Goal: Task Accomplishment & Management: Manage account settings

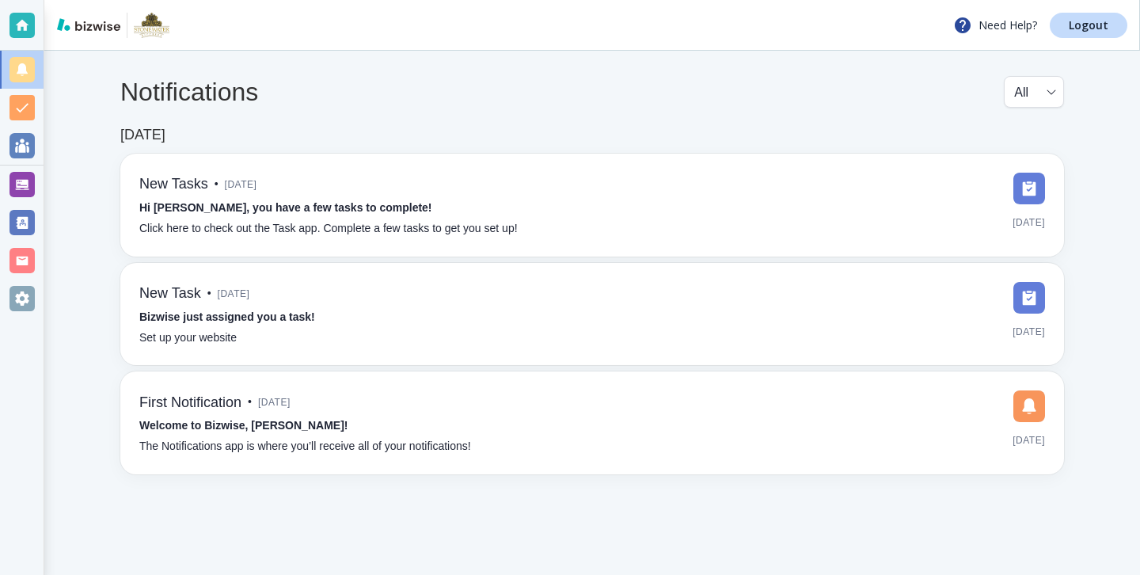
click at [49, 179] on div "Notifications All all ​ [DATE] New Tasks • [DATE] Hi [PERSON_NAME], you have a …" at bounding box center [592, 275] width 1096 height 449
click at [32, 179] on div at bounding box center [22, 184] width 25 height 25
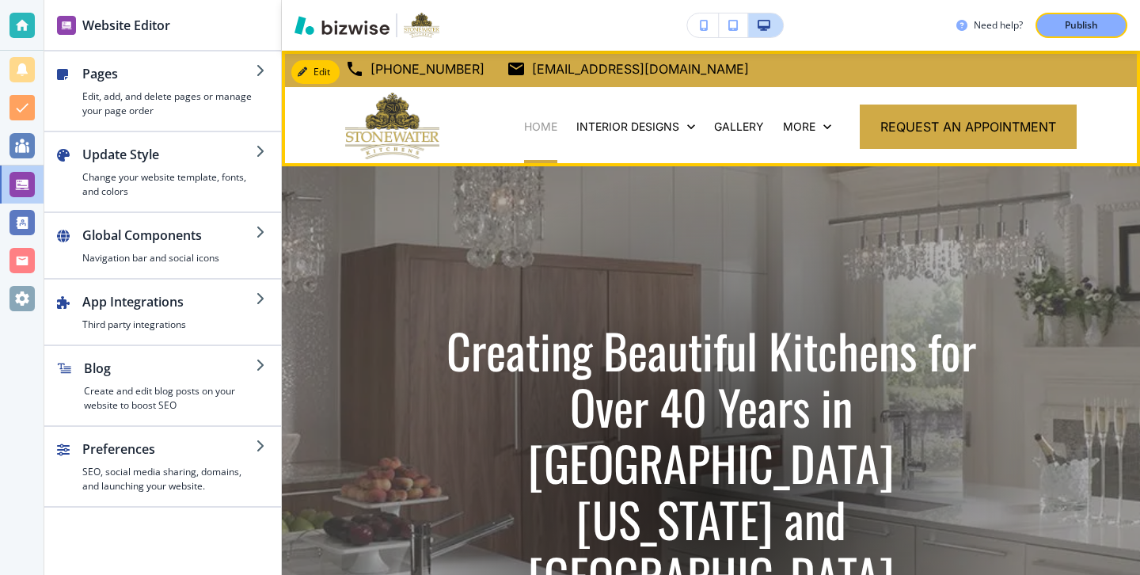
click at [546, 121] on p "HOME" at bounding box center [540, 127] width 33 height 16
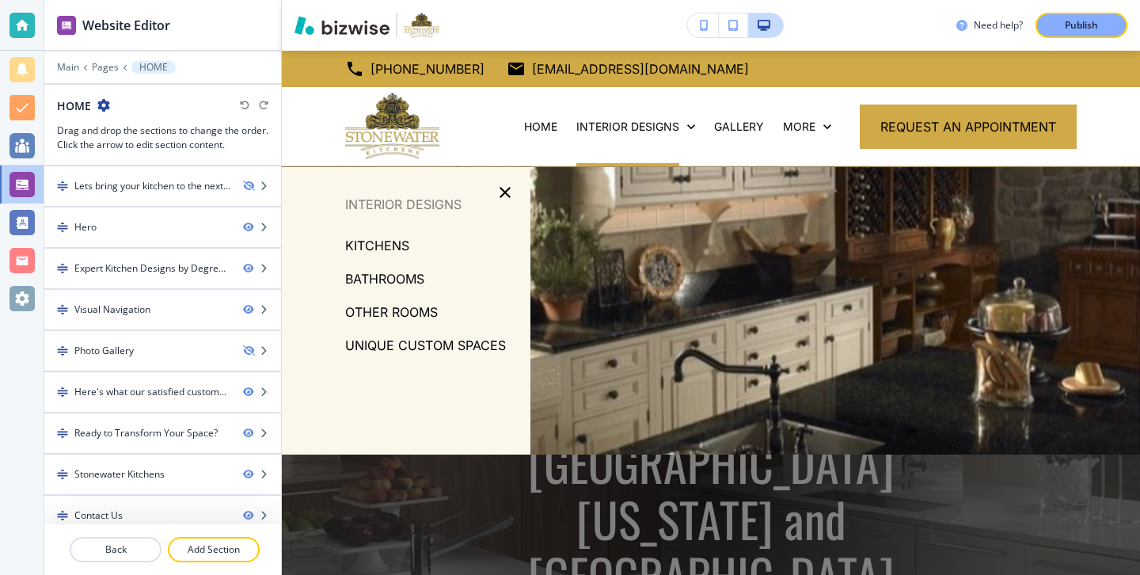
click at [396, 244] on p "KITCHENS" at bounding box center [377, 246] width 64 height 24
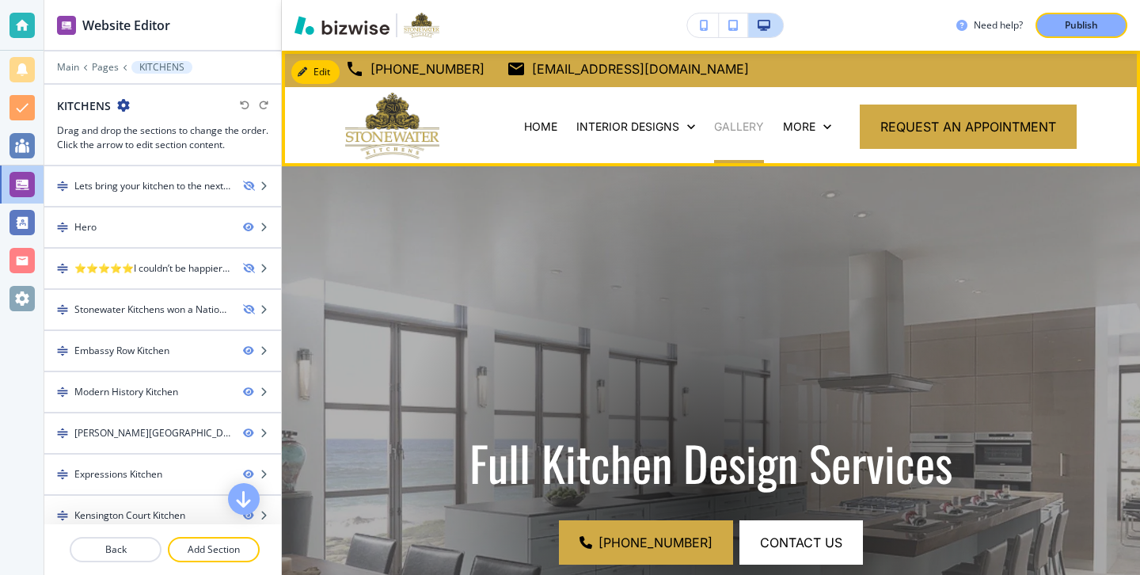
click at [728, 129] on p "GALLERY" at bounding box center [739, 127] width 50 height 16
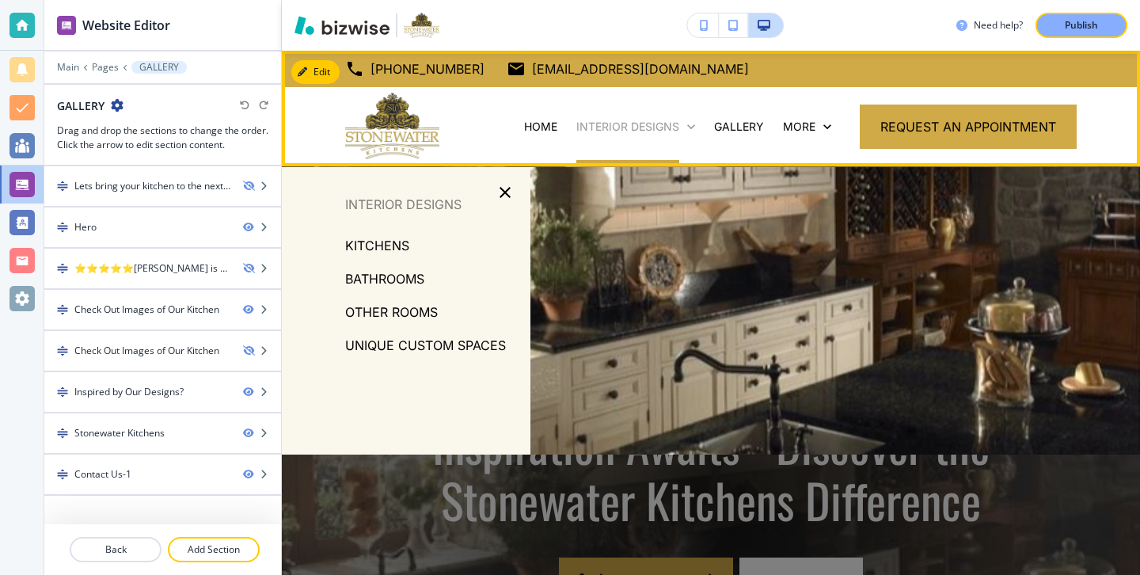
click at [654, 131] on p "INTERIOR DESIGNS" at bounding box center [628, 127] width 103 height 16
click at [550, 124] on p "HOME" at bounding box center [540, 127] width 33 height 16
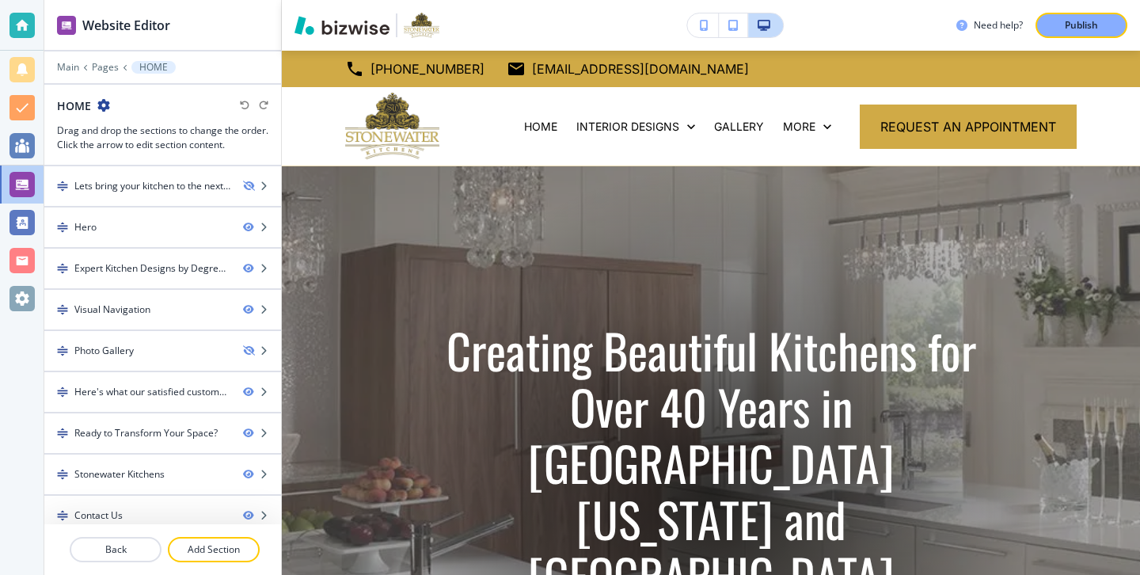
click at [67, 74] on div at bounding box center [162, 79] width 237 height 10
click at [66, 70] on p "Main" at bounding box center [68, 67] width 22 height 11
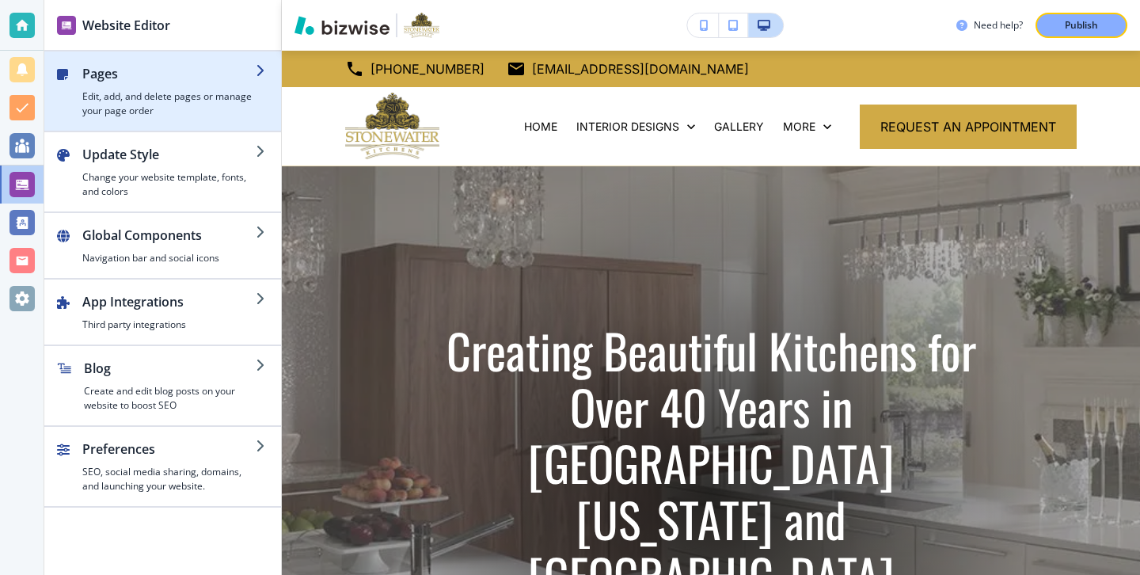
click at [111, 103] on h4 "Edit, add, and delete pages or manage your page order" at bounding box center [168, 103] width 173 height 29
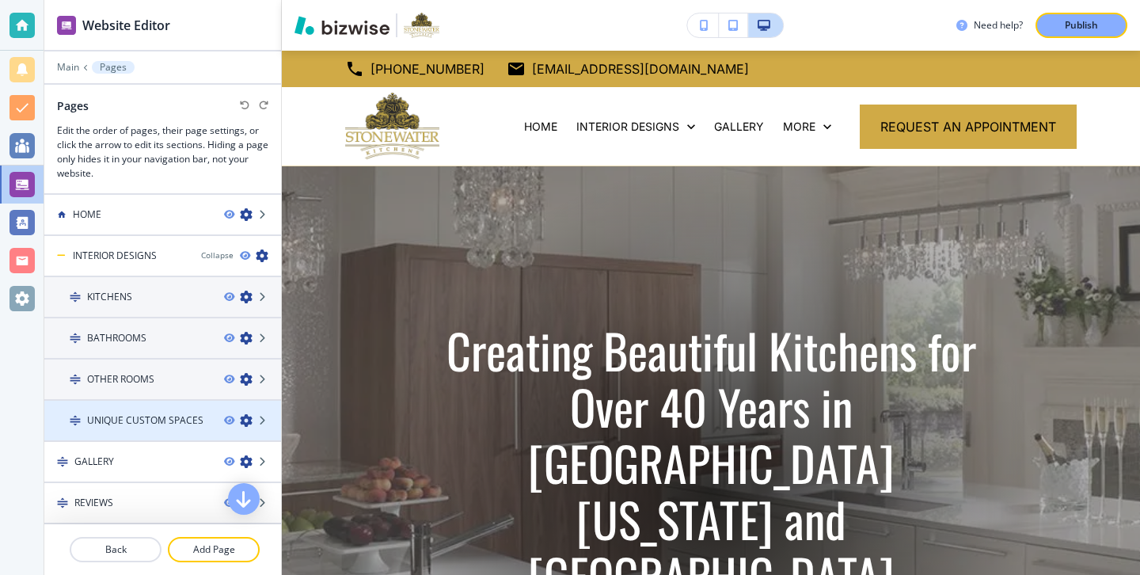
scroll to position [86, 0]
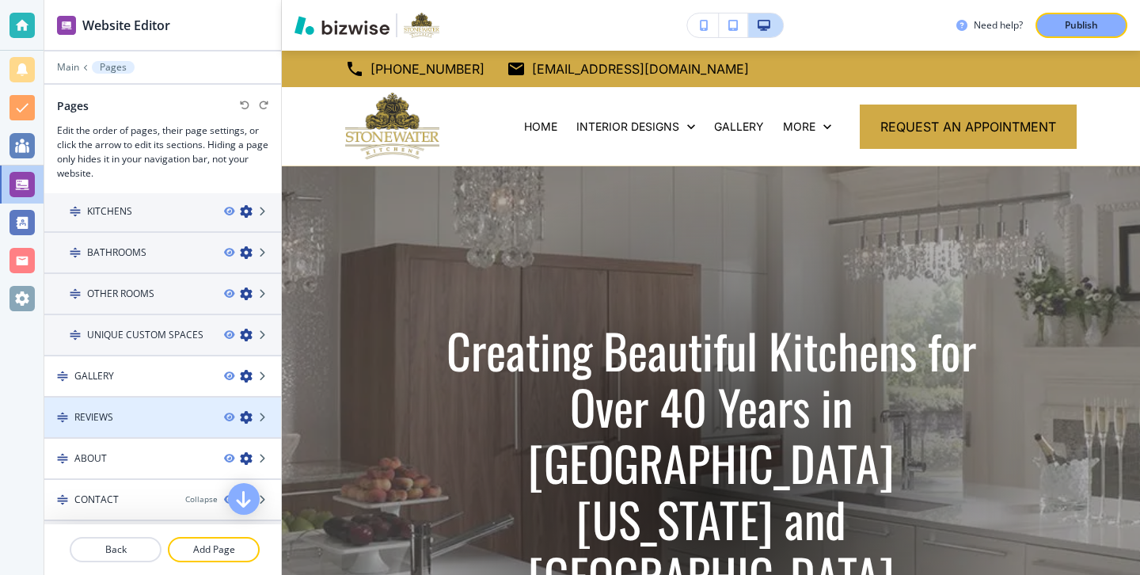
click at [142, 413] on div "REVIEWS" at bounding box center [127, 417] width 167 height 14
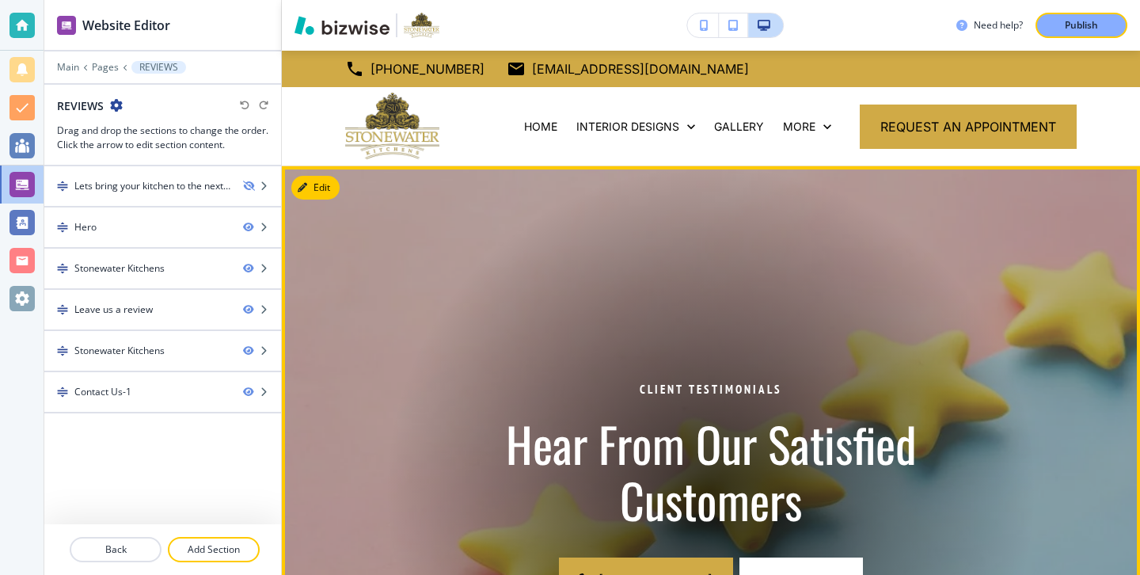
scroll to position [6, 0]
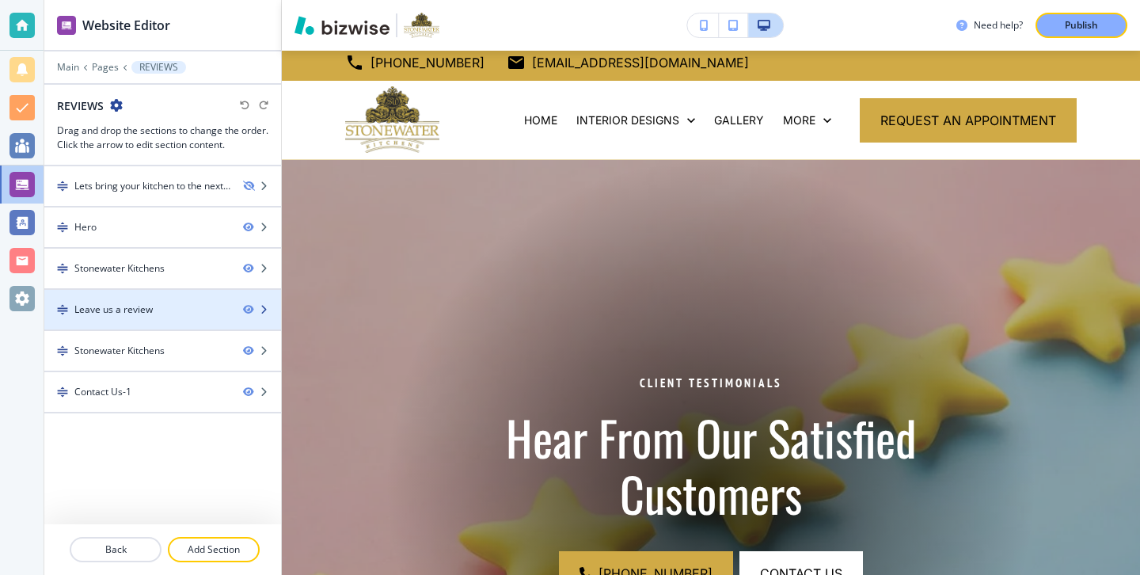
click at [199, 323] on div at bounding box center [162, 323] width 237 height 13
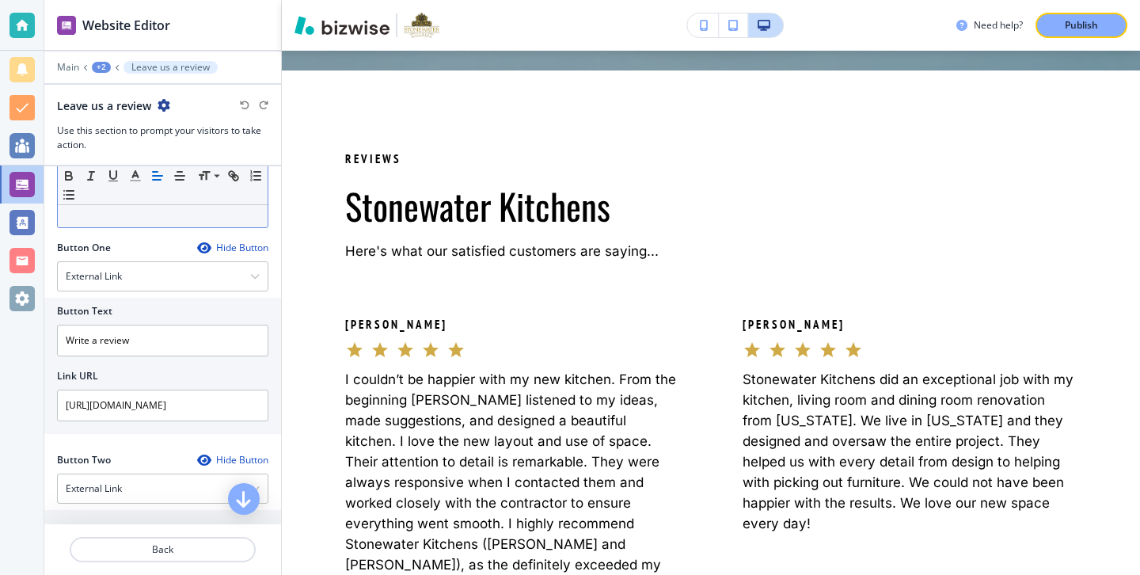
scroll to position [326, 0]
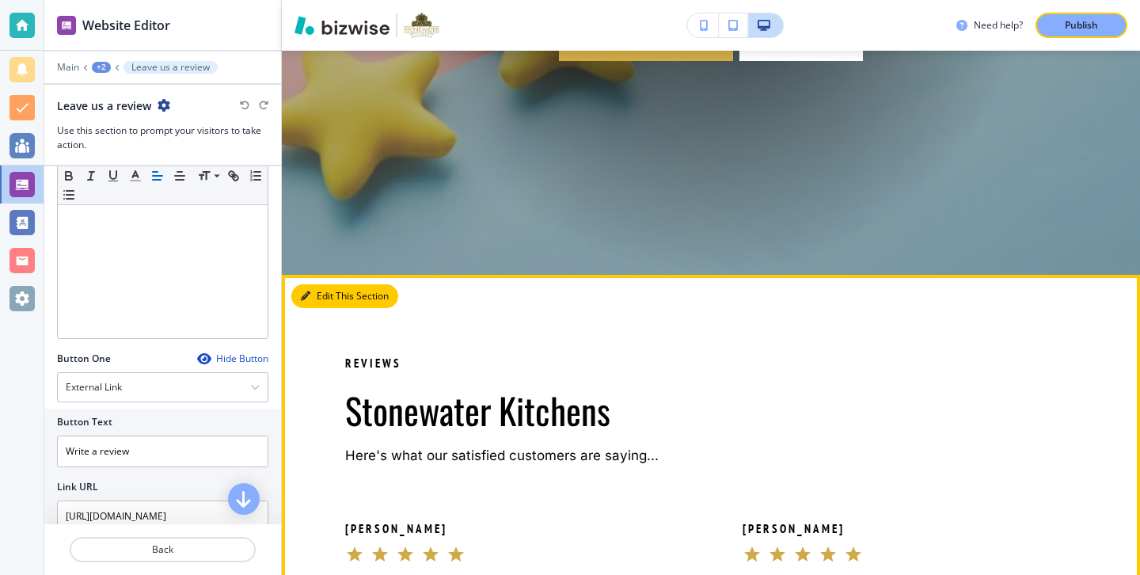
click at [326, 294] on button "Edit This Section" at bounding box center [344, 296] width 107 height 24
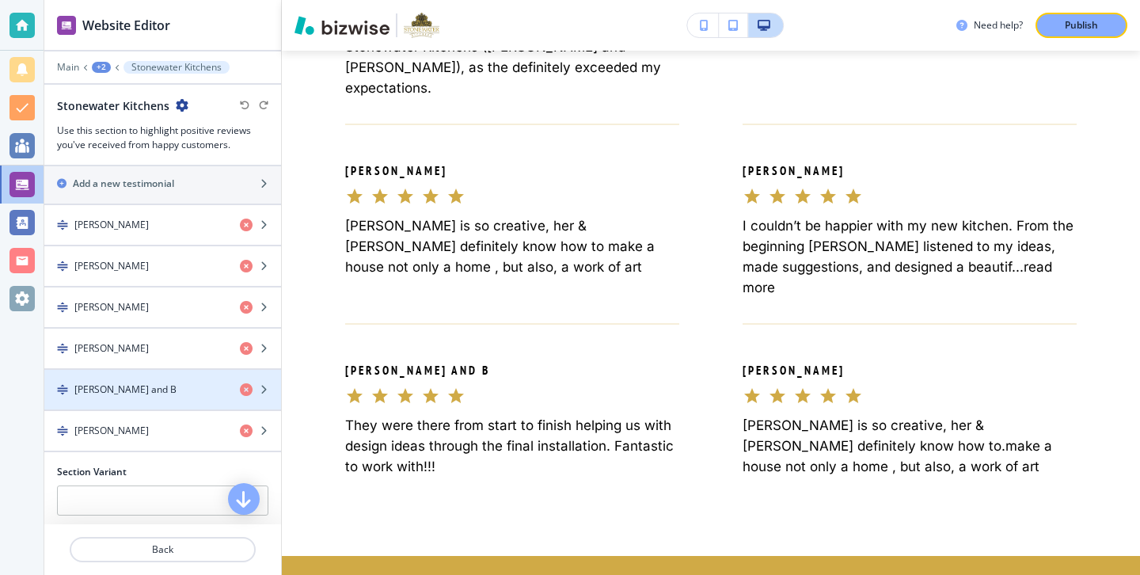
scroll to position [597, 0]
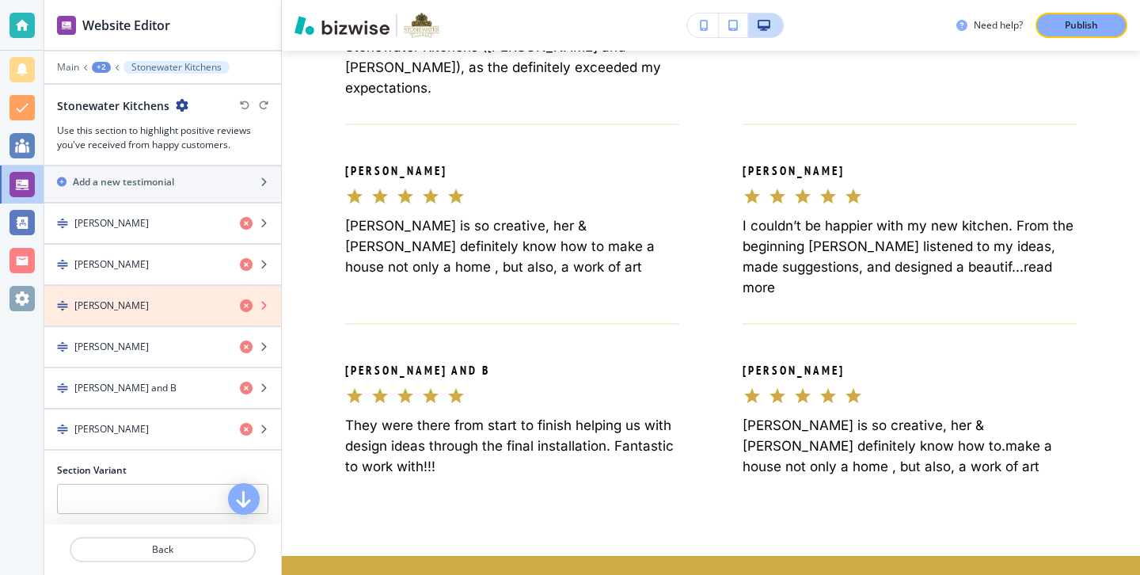
click at [248, 309] on icon "button" at bounding box center [246, 305] width 13 height 13
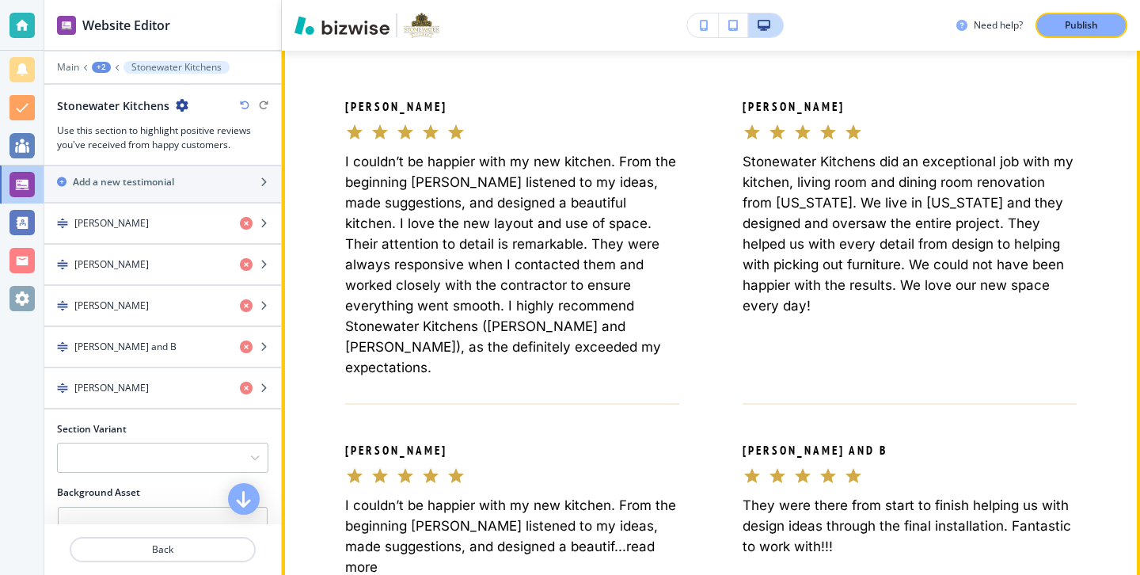
scroll to position [600, 0]
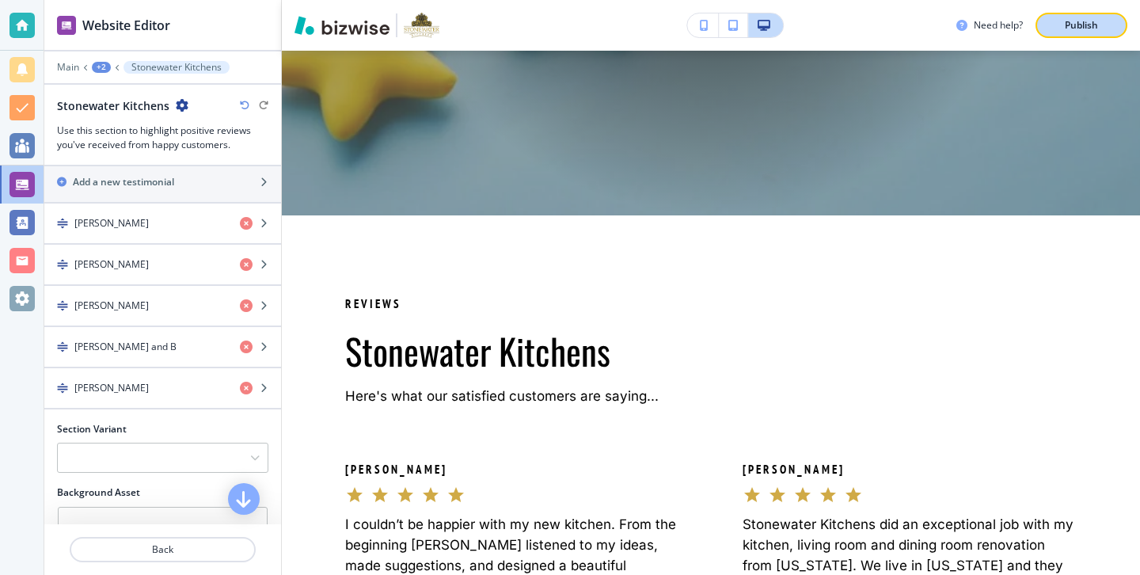
click at [1092, 18] on p "Publish" at bounding box center [1081, 25] width 33 height 14
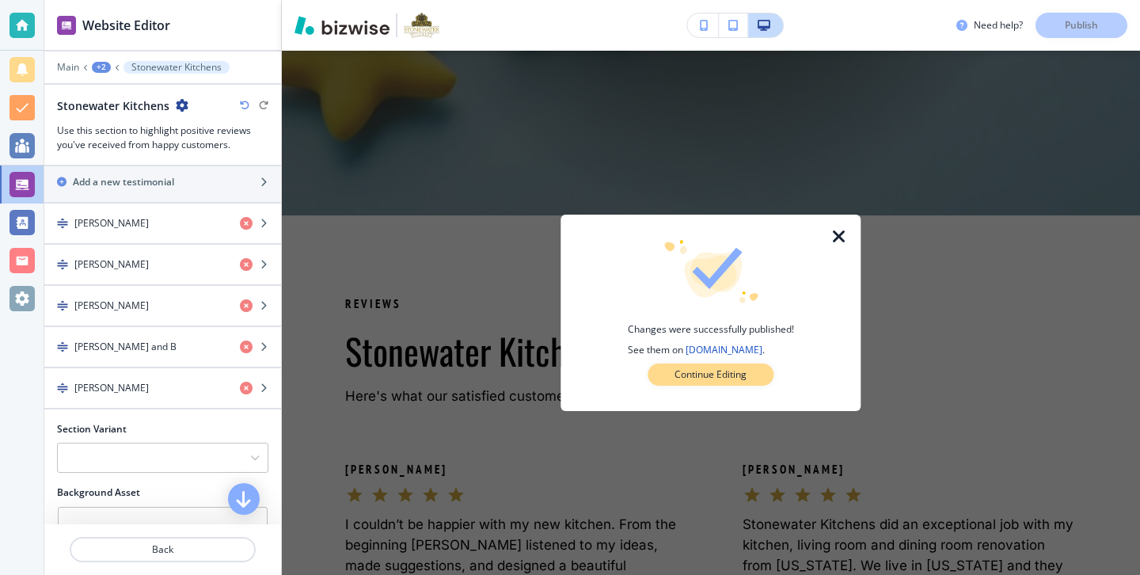
click at [712, 377] on p "Continue Editing" at bounding box center [711, 374] width 72 height 14
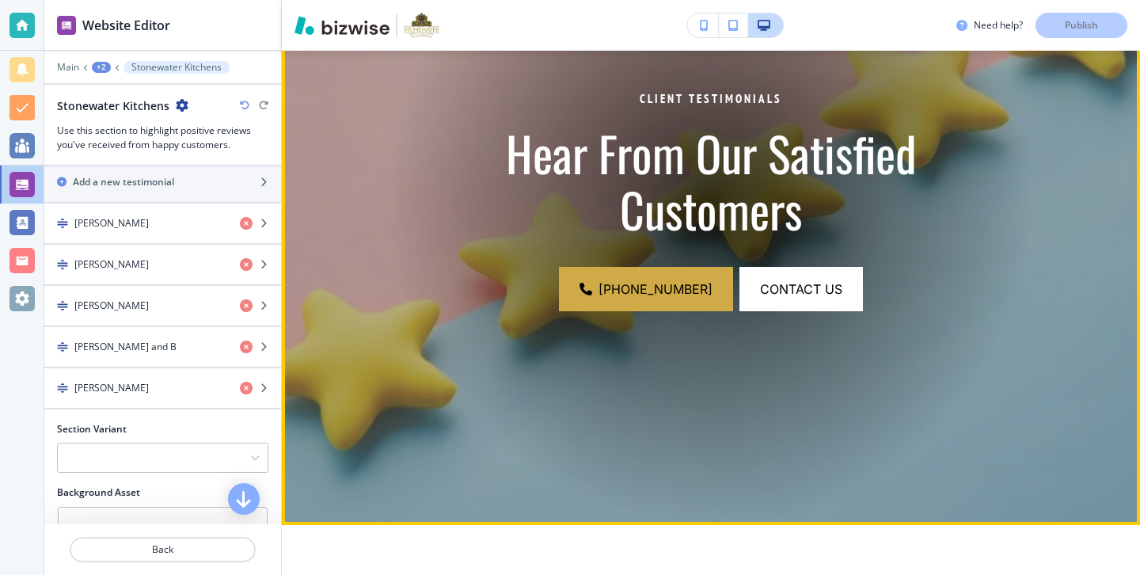
scroll to position [296, 0]
